Goal: Check status: Check status

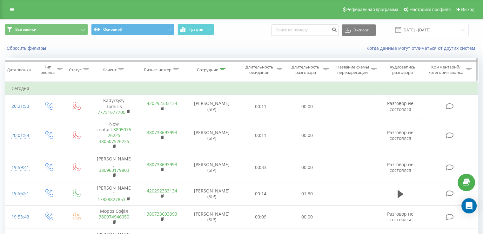
click at [222, 70] on icon at bounding box center [223, 69] width 6 height 3
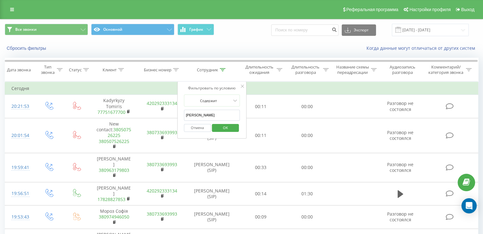
click at [218, 115] on input "[PERSON_NAME]" at bounding box center [212, 115] width 56 height 11
type input "[PERSON_NAME]"
click at [222, 126] on span "OK" at bounding box center [225, 128] width 18 height 10
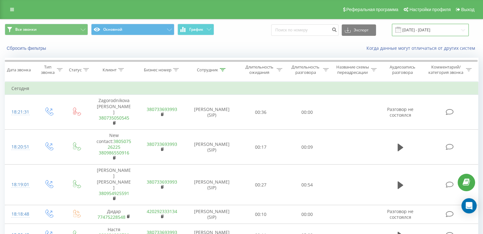
click at [413, 33] on input "[DATE] - [DATE]" at bounding box center [430, 30] width 77 height 12
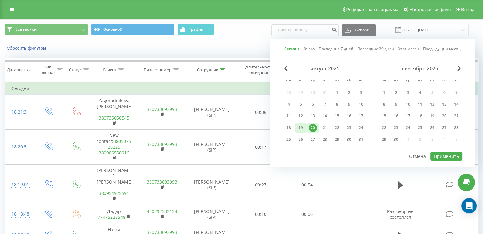
click at [301, 127] on div "19" at bounding box center [300, 128] width 8 height 8
click at [443, 156] on button "Применить" at bounding box center [446, 156] width 32 height 9
type input "[DATE] - [DATE]"
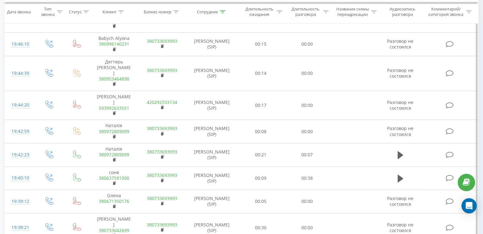
scroll to position [440, 0]
